Goal: Task Accomplishment & Management: Manage account settings

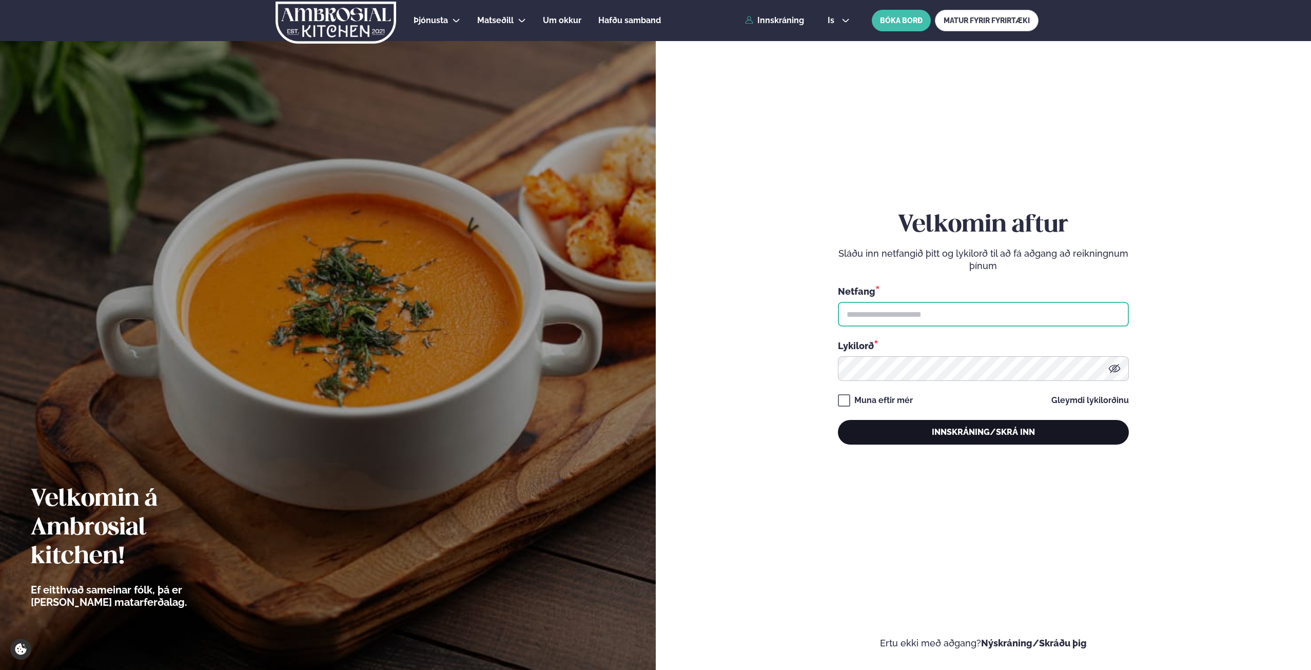
type input "**********"
click at [988, 433] on button "Innskráning/Skrá inn" at bounding box center [983, 432] width 291 height 25
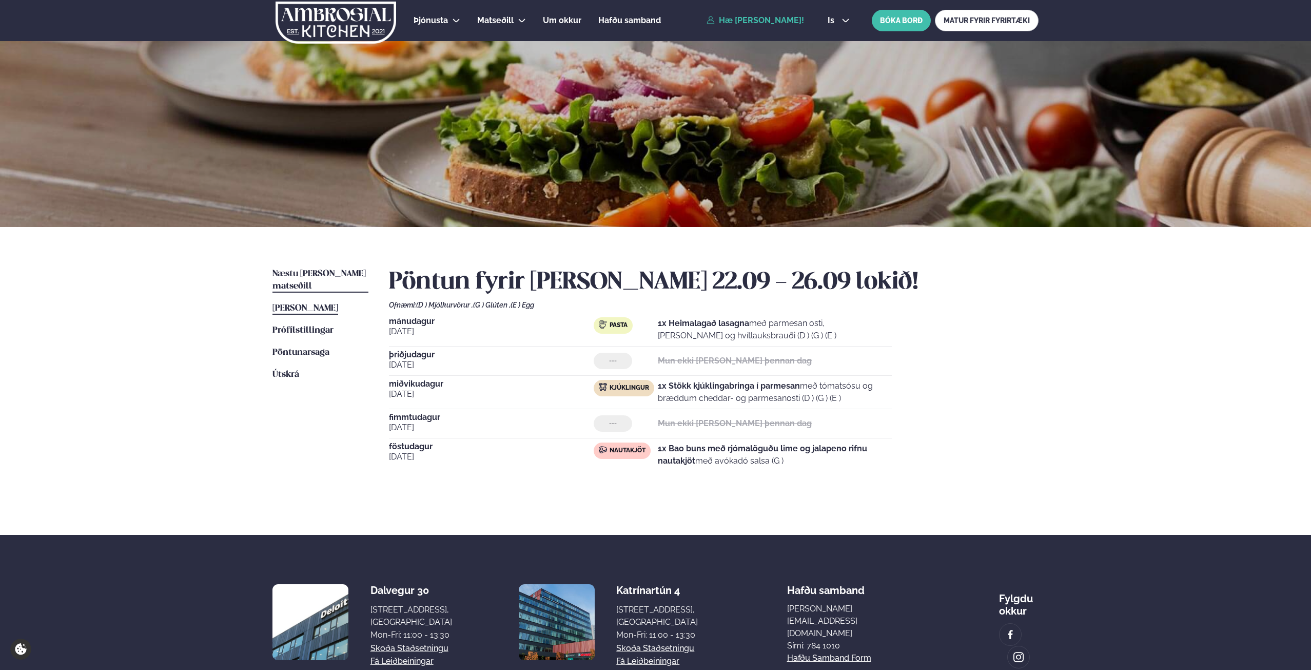
click at [309, 270] on span "Næstu [PERSON_NAME] matseðill" at bounding box center [318, 279] width 93 height 21
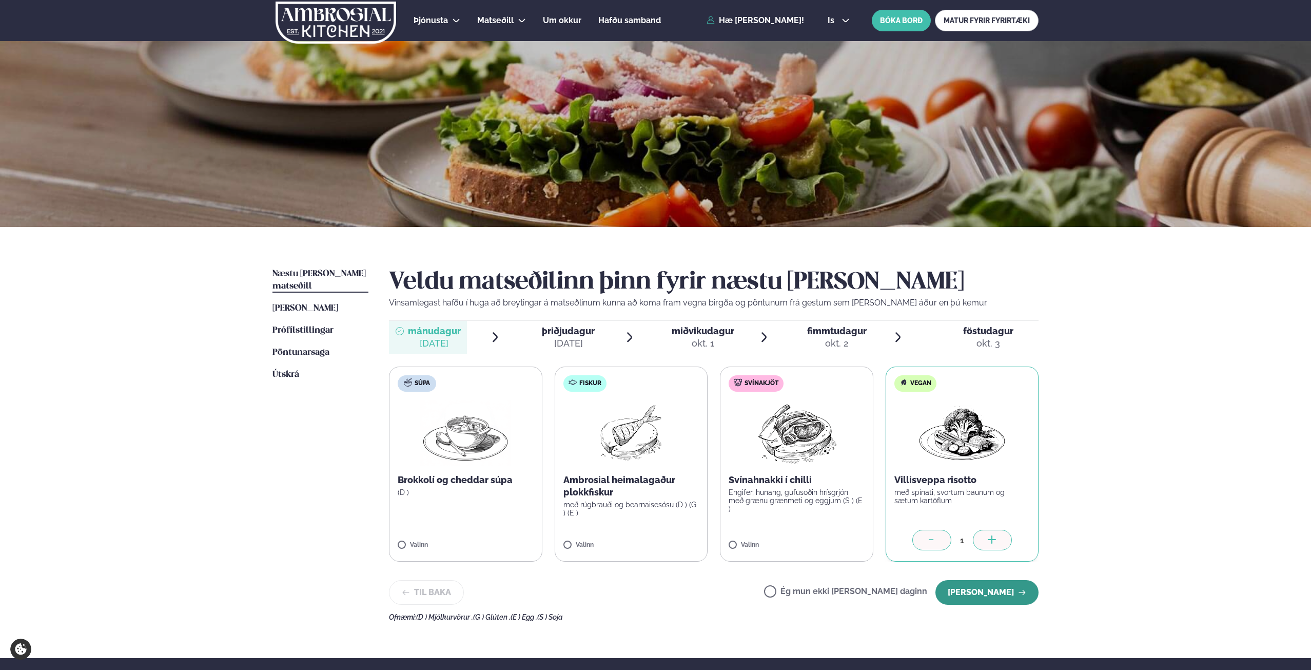
click at [990, 593] on button "[PERSON_NAME]" at bounding box center [986, 592] width 103 height 25
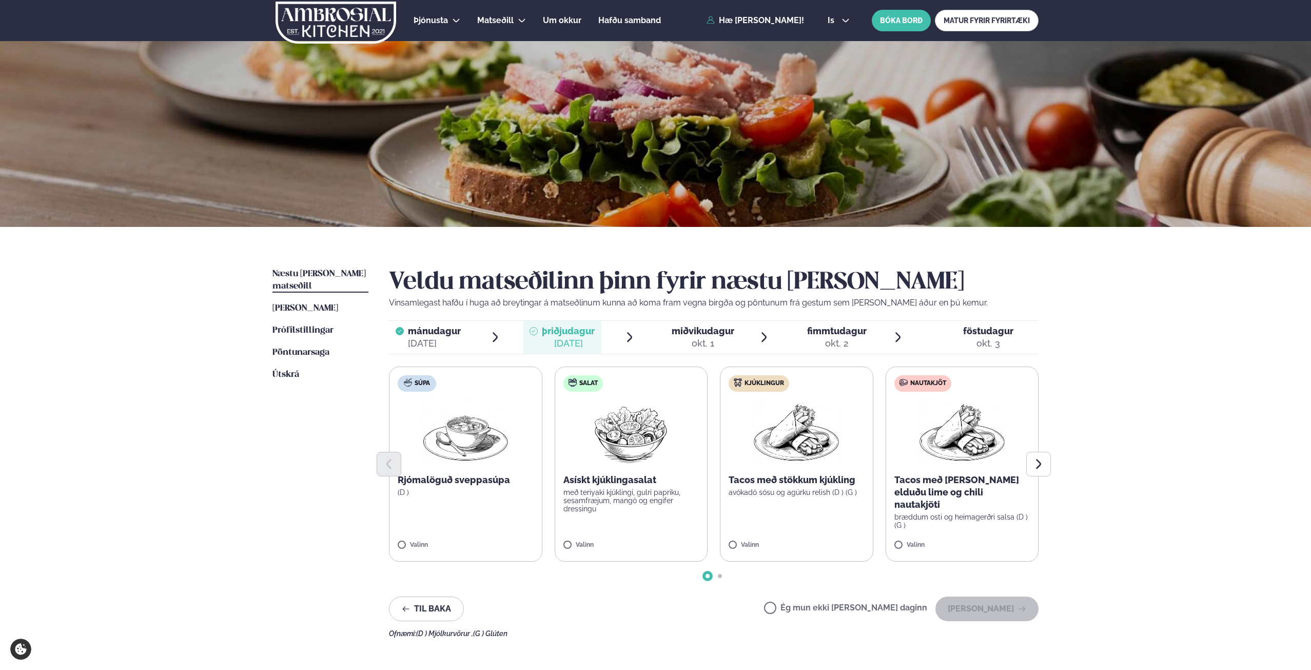
click at [807, 606] on label "Ég mun ekki [PERSON_NAME] daginn" at bounding box center [845, 608] width 163 height 11
click at [992, 608] on button "[PERSON_NAME]" at bounding box center [986, 608] width 103 height 25
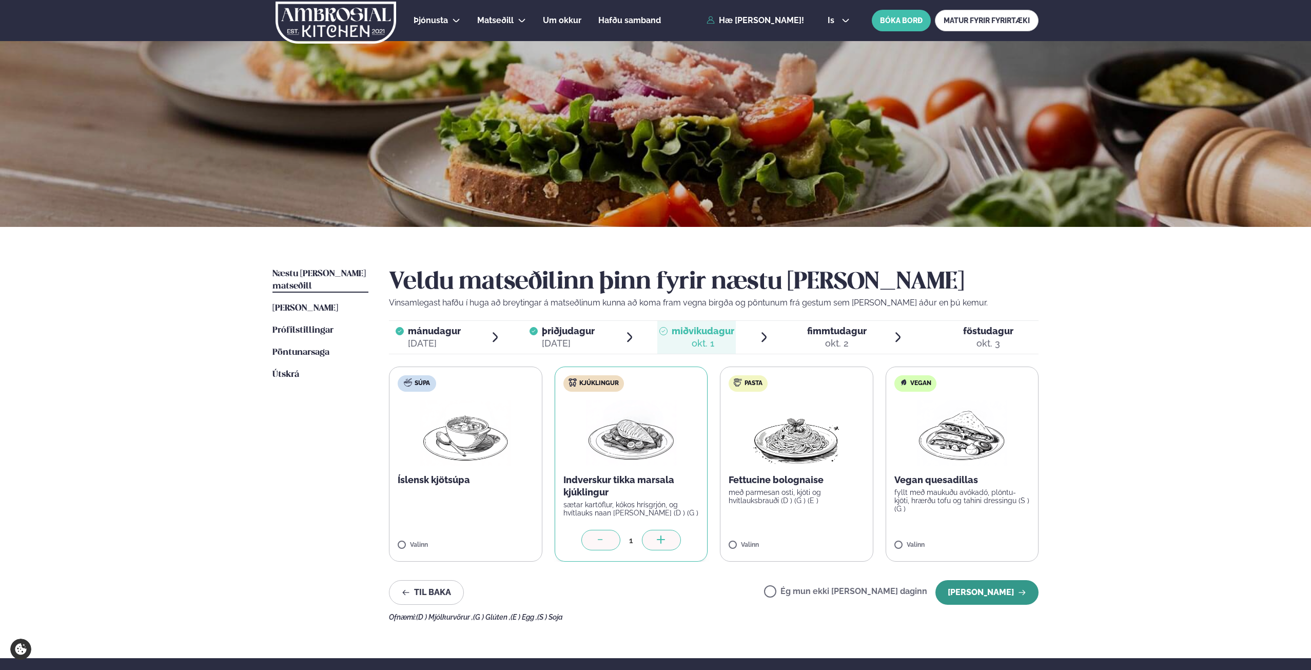
click at [981, 597] on button "[PERSON_NAME]" at bounding box center [986, 592] width 103 height 25
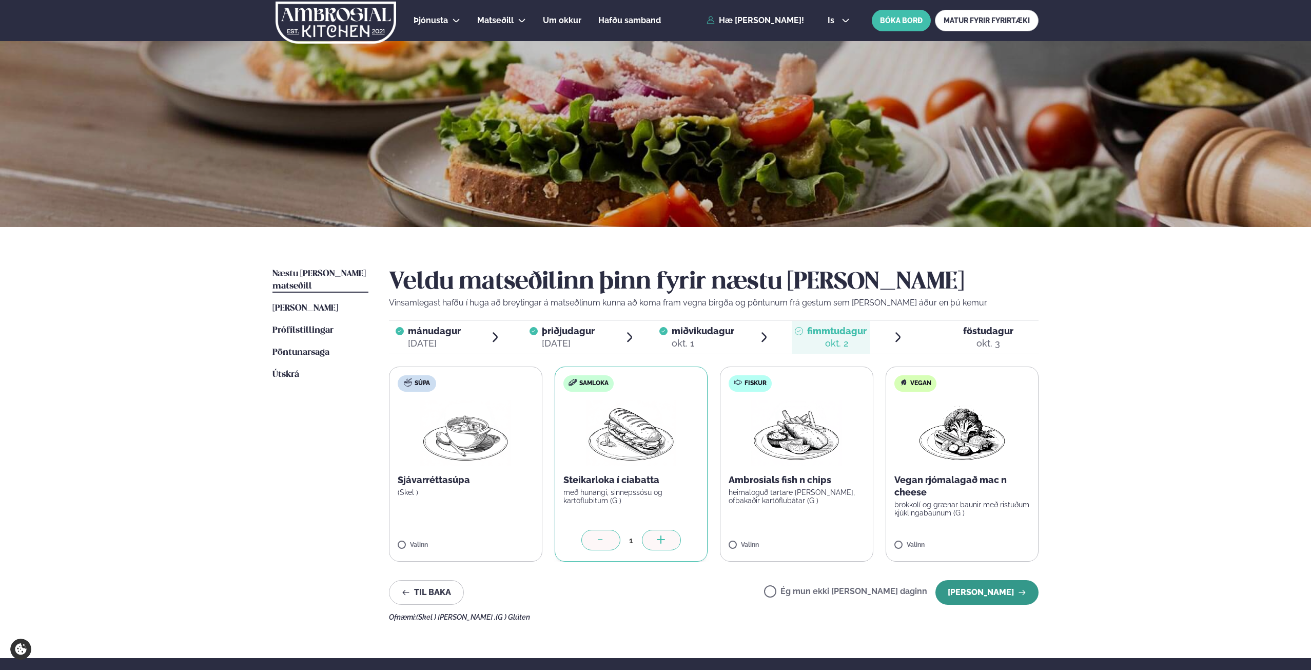
click at [999, 594] on button "[PERSON_NAME]" at bounding box center [986, 592] width 103 height 25
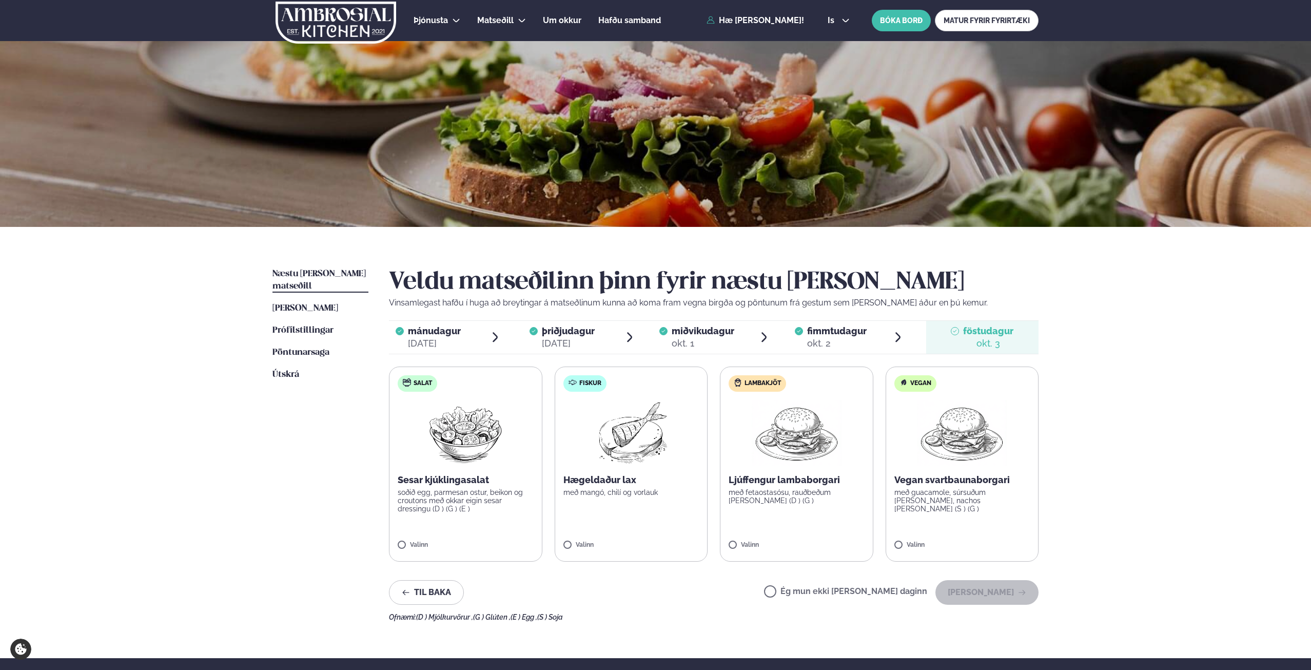
click at [805, 589] on label "Ég mun ekki [PERSON_NAME] daginn" at bounding box center [845, 592] width 163 height 11
click at [1014, 595] on button "[PERSON_NAME]" at bounding box center [986, 592] width 103 height 25
